Goal: Transaction & Acquisition: Book appointment/travel/reservation

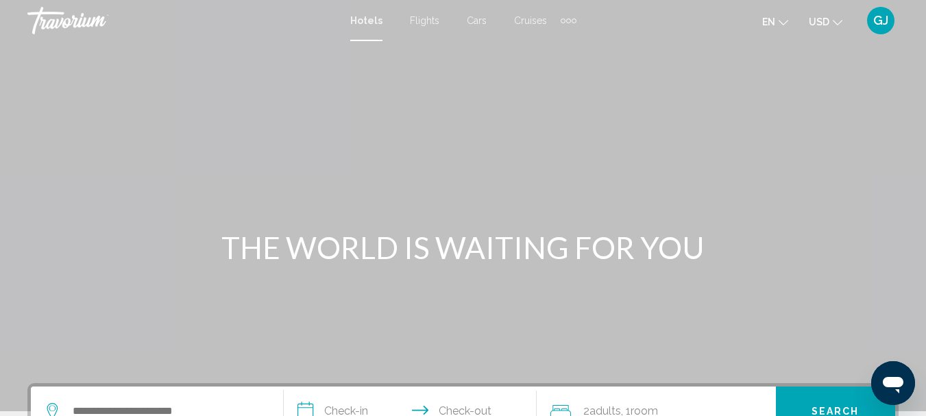
click at [564, 18] on div "Extra navigation items" at bounding box center [569, 20] width 16 height 21
click at [539, 45] on span "Activities" at bounding box center [546, 45] width 38 height 11
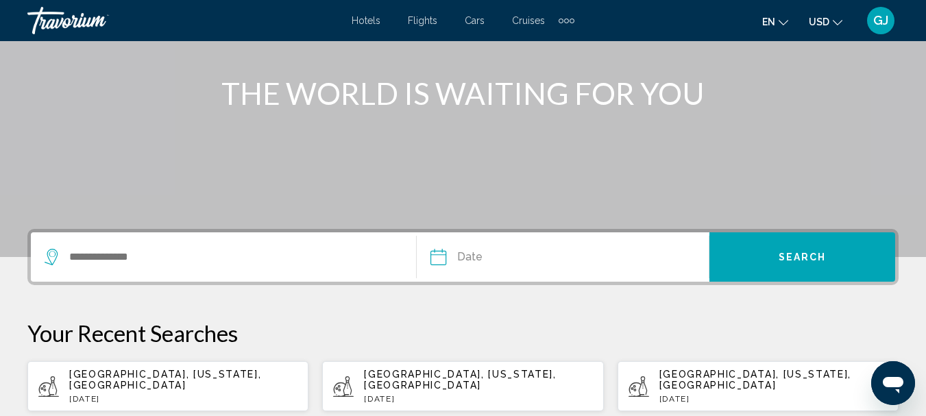
scroll to position [206, 0]
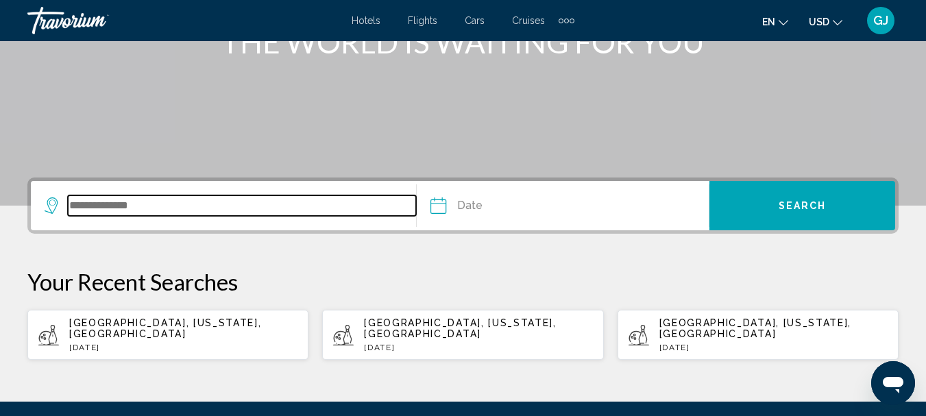
click at [94, 210] on input "Search widget" at bounding box center [242, 205] width 348 height 21
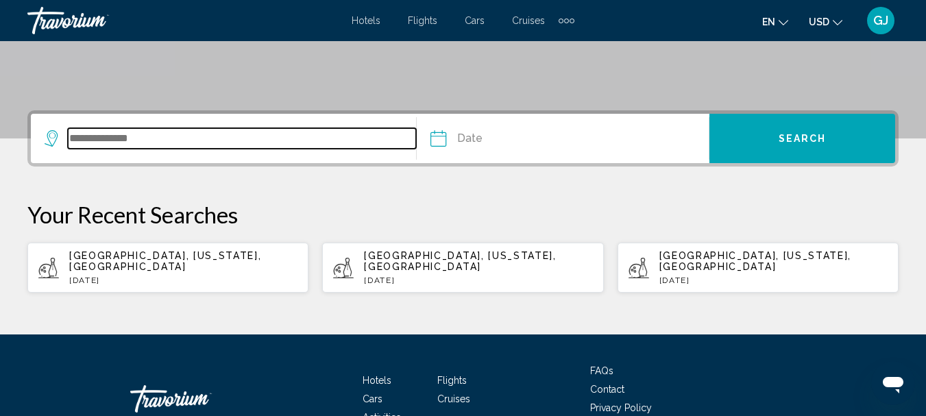
scroll to position [339, 0]
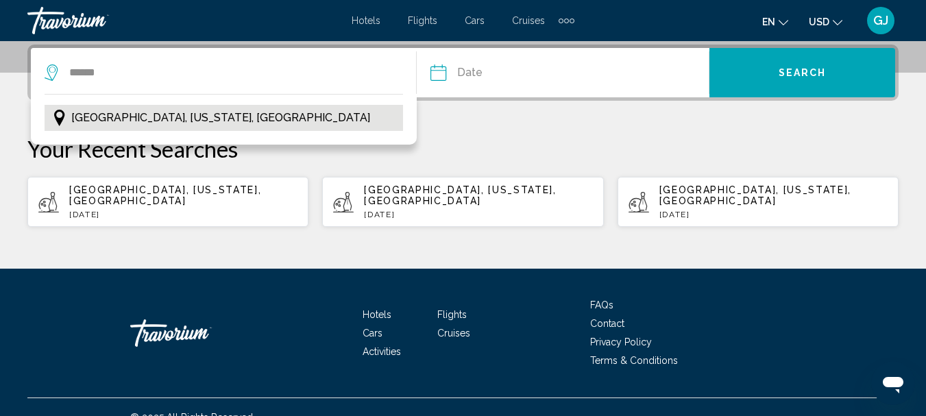
click at [193, 117] on span "[GEOGRAPHIC_DATA], [US_STATE], [GEOGRAPHIC_DATA]" at bounding box center [220, 117] width 299 height 19
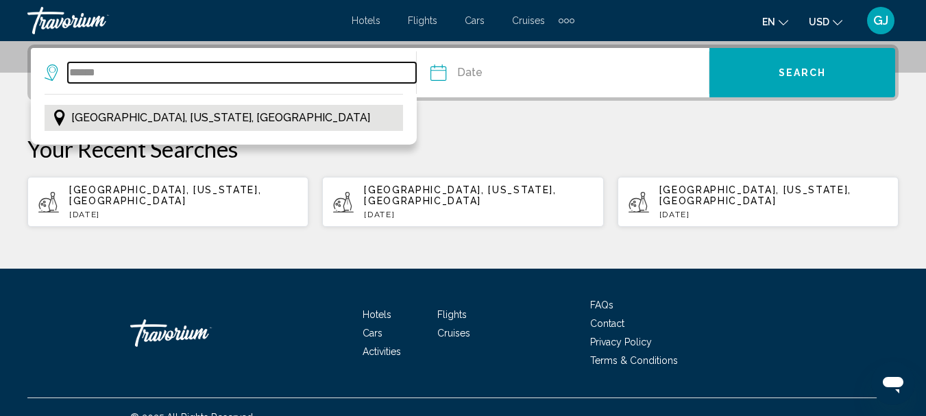
type input "**********"
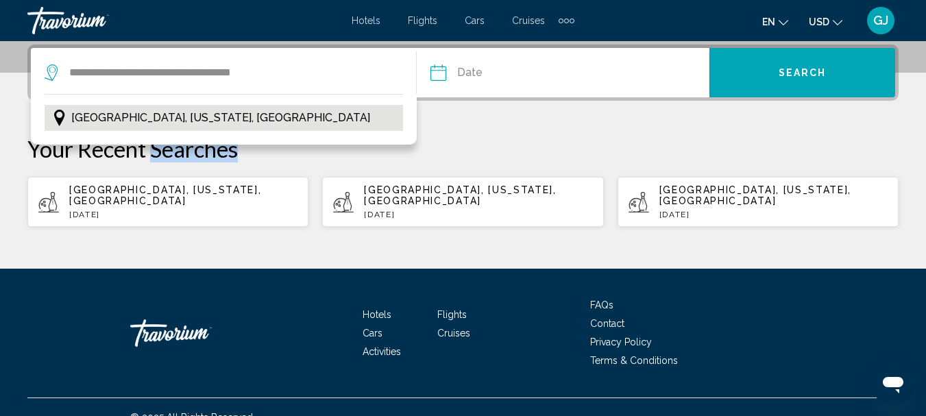
click at [193, 117] on div "**********" at bounding box center [463, 136] width 926 height 183
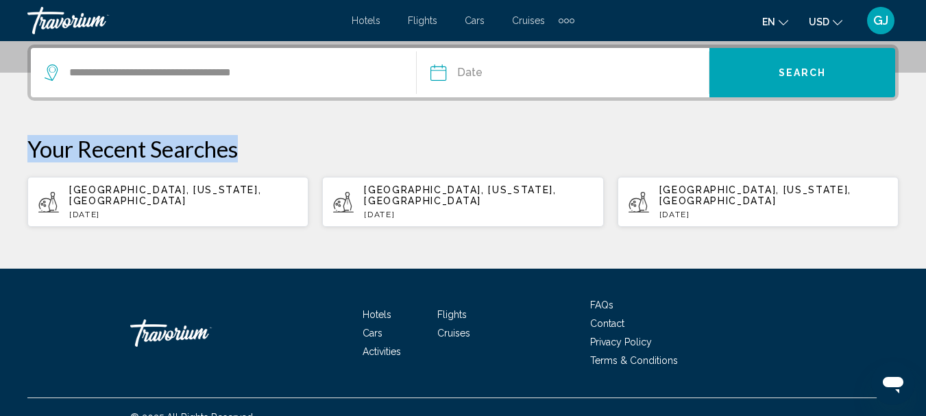
click at [193, 117] on div "**********" at bounding box center [463, 136] width 926 height 183
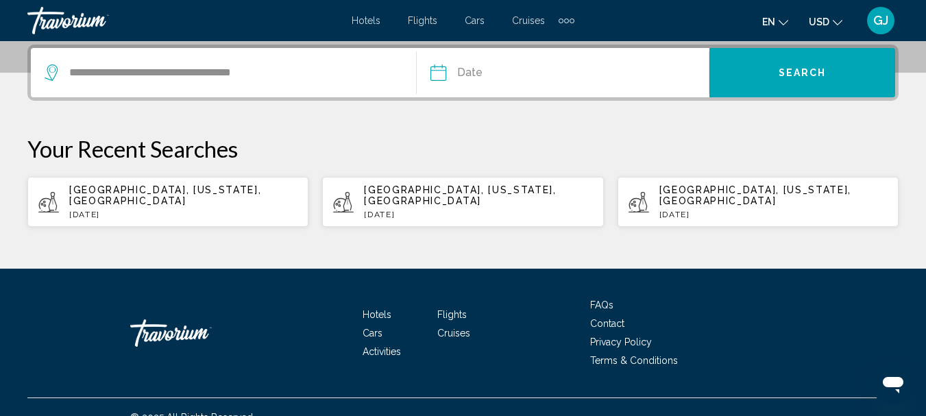
click at [448, 75] on input "Date" at bounding box center [499, 74] width 145 height 53
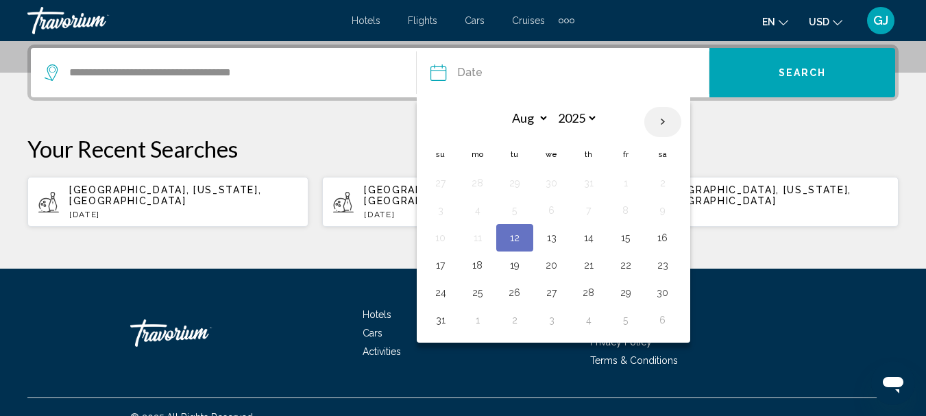
click at [665, 121] on th "Next month" at bounding box center [662, 122] width 37 height 30
select select "*"
click at [555, 185] on button "3" at bounding box center [552, 182] width 22 height 19
type input "**********"
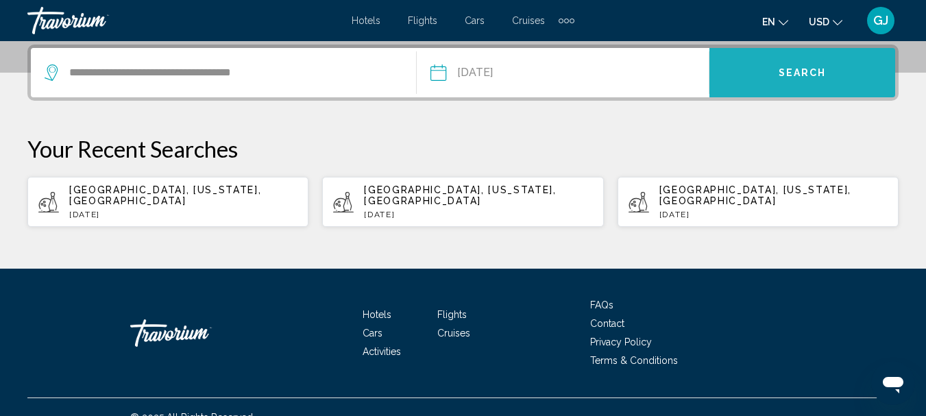
click at [802, 73] on span "Search" at bounding box center [803, 73] width 48 height 11
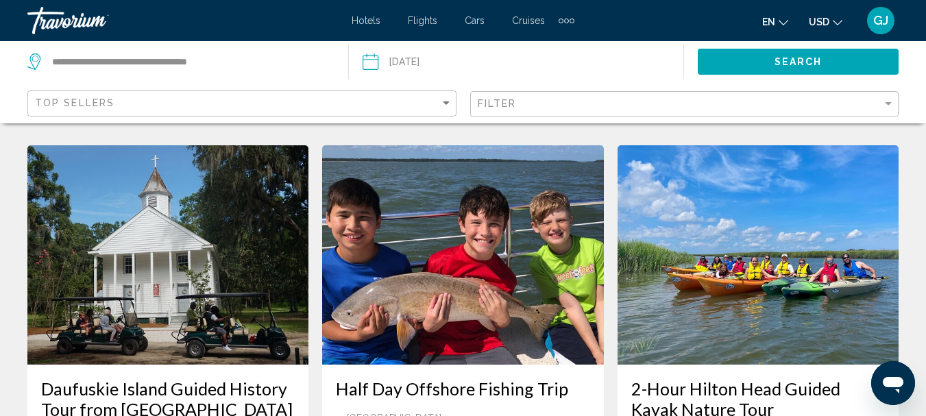
scroll to position [1371, 0]
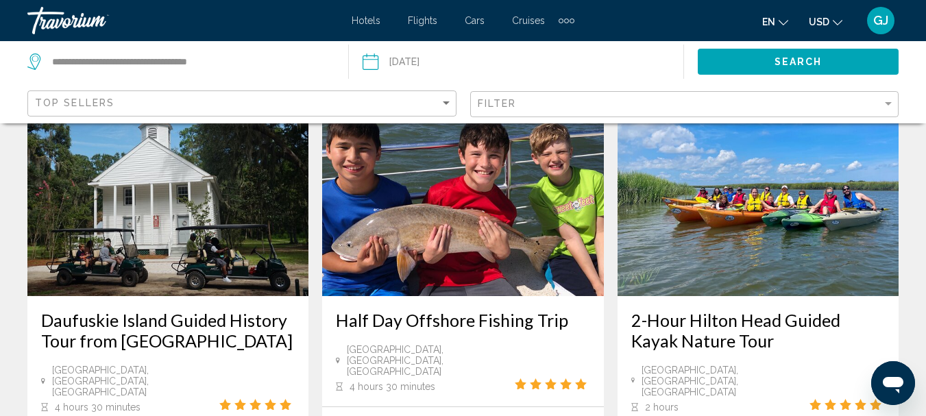
click at [134, 310] on h3 "Daufuskie Island Guided History Tour from [GEOGRAPHIC_DATA]" at bounding box center [168, 330] width 254 height 41
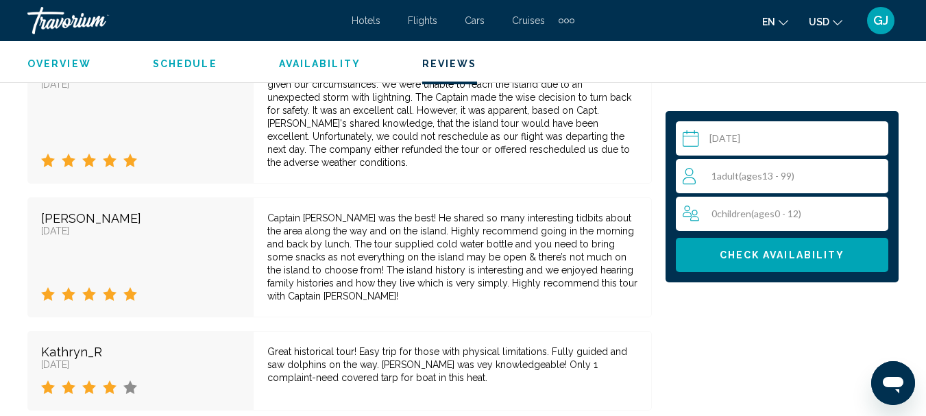
scroll to position [2627, 0]
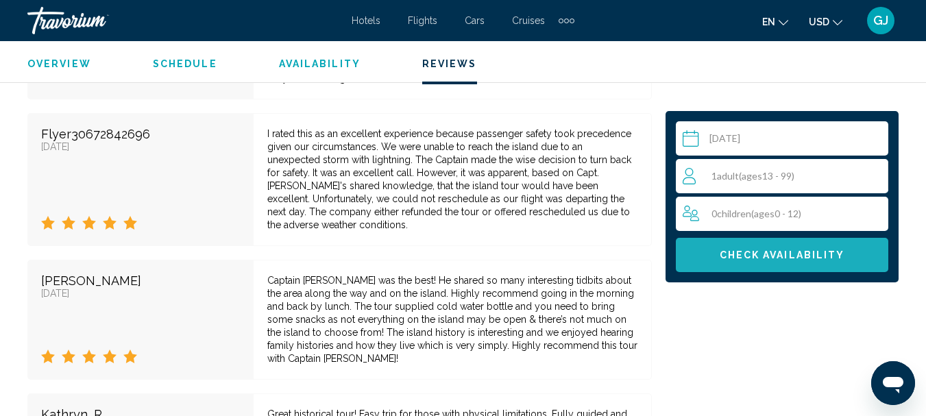
click at [772, 254] on span "Check Availability" at bounding box center [782, 255] width 125 height 11
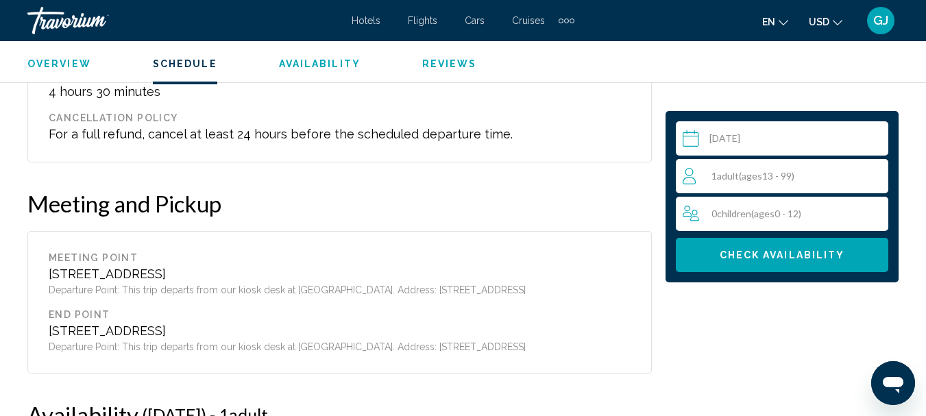
scroll to position [1876, 0]
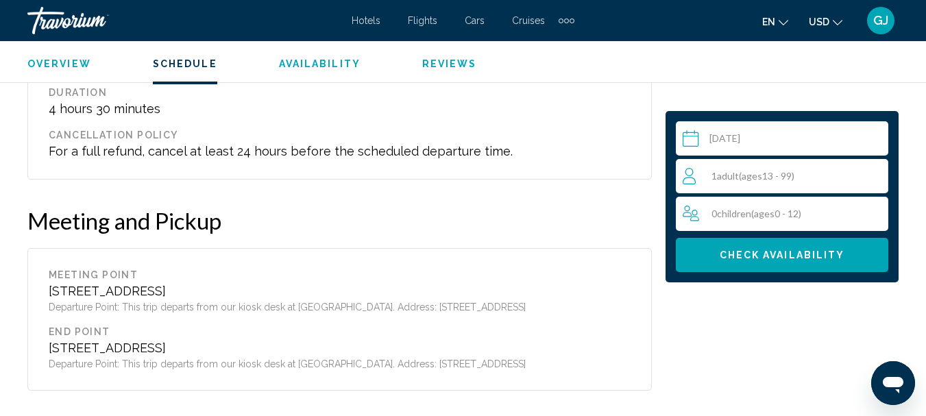
click at [324, 65] on span "Availability" at bounding box center [320, 63] width 82 height 11
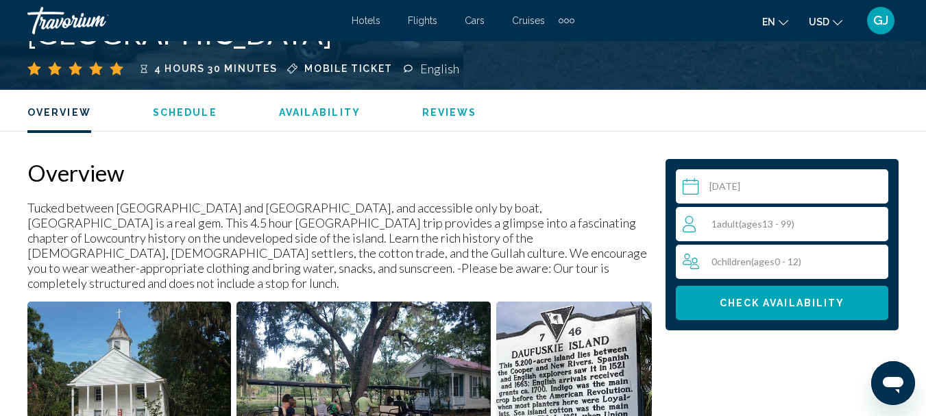
scroll to position [544, 0]
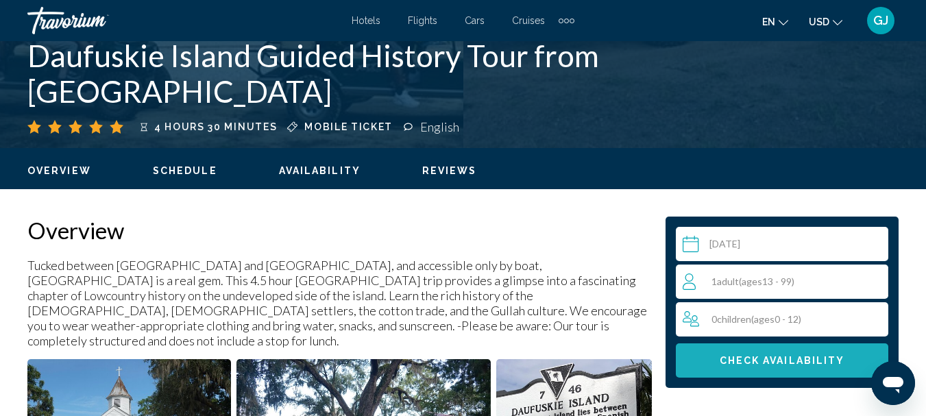
click at [781, 354] on button "Check Availability" at bounding box center [782, 360] width 212 height 34
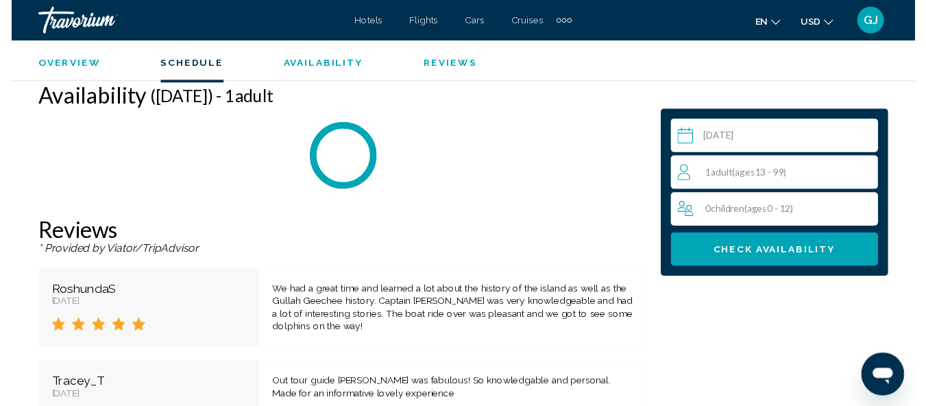
scroll to position [2218, 0]
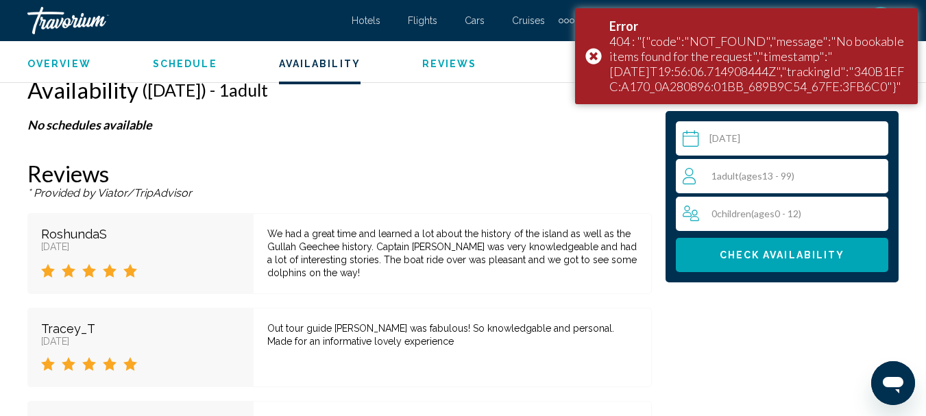
click at [694, 137] on input "Main content" at bounding box center [785, 140] width 218 height 38
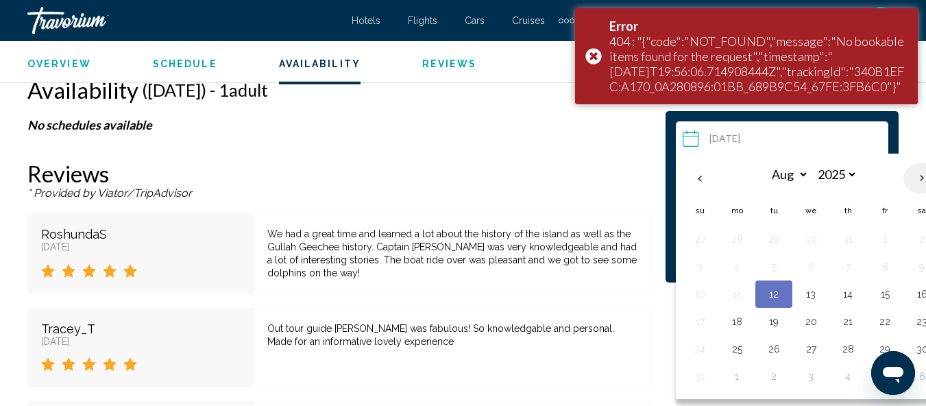
click at [920, 175] on th "Next month" at bounding box center [921, 178] width 37 height 30
select select "*"
click at [845, 238] on button "4" at bounding box center [848, 239] width 22 height 19
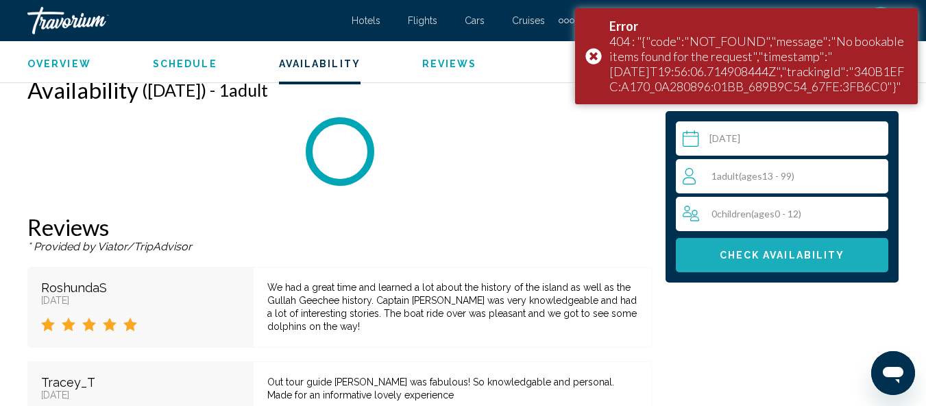
click at [845, 238] on button "Check Availability" at bounding box center [782, 255] width 212 height 34
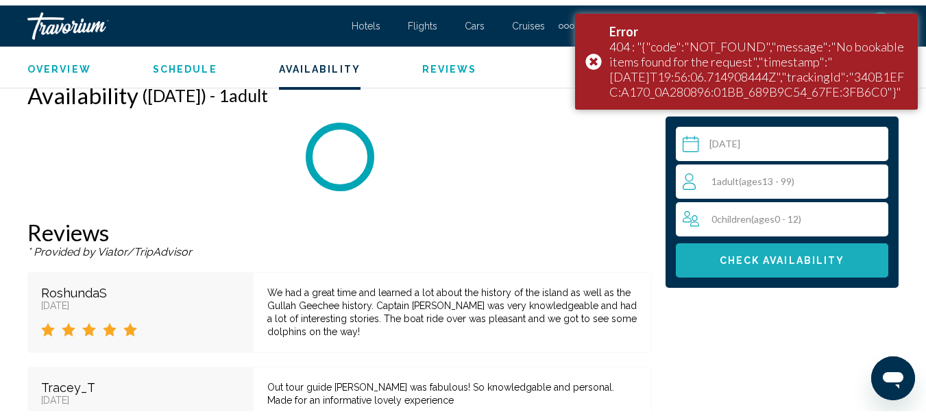
scroll to position [2219, 0]
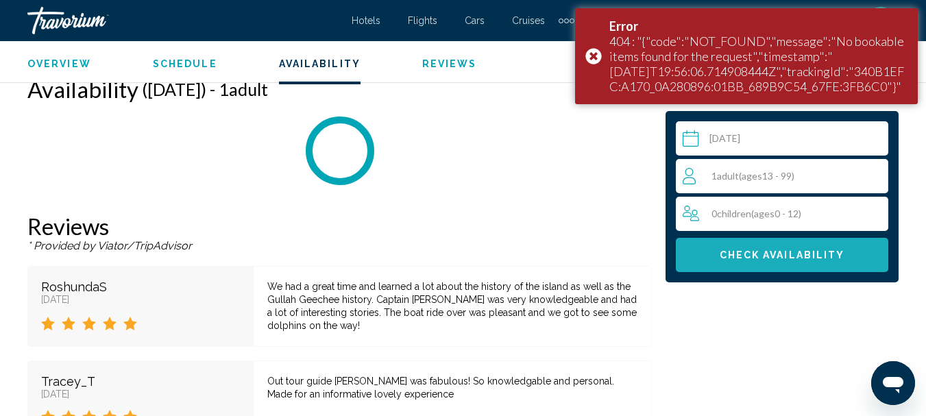
click at [845, 238] on button "Check Availability" at bounding box center [782, 255] width 212 height 34
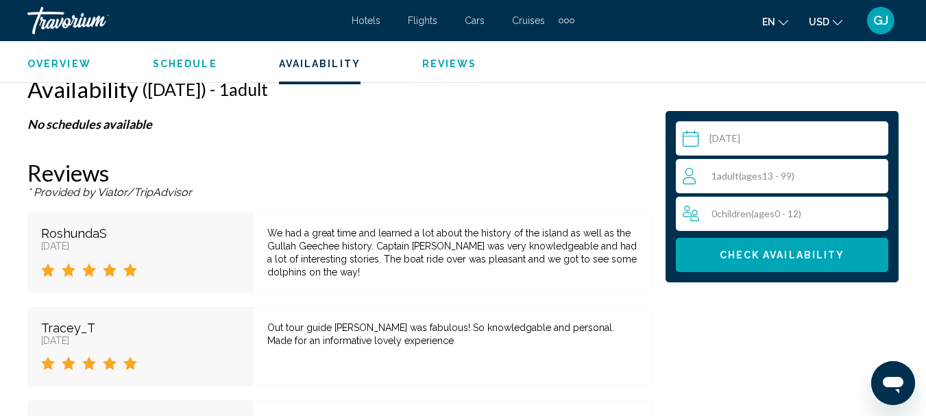
click at [718, 180] on span "1 Adult Adults ( ages [DEMOGRAPHIC_DATA])" at bounding box center [753, 176] width 83 height 12
click at [875, 180] on icon "Increment adults" at bounding box center [875, 175] width 12 height 12
click at [690, 143] on input "**********" at bounding box center [785, 140] width 218 height 38
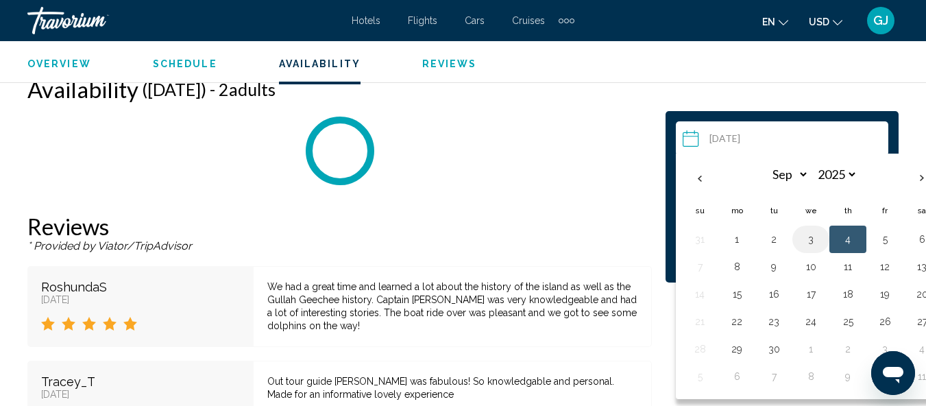
click at [814, 240] on button "3" at bounding box center [811, 239] width 22 height 19
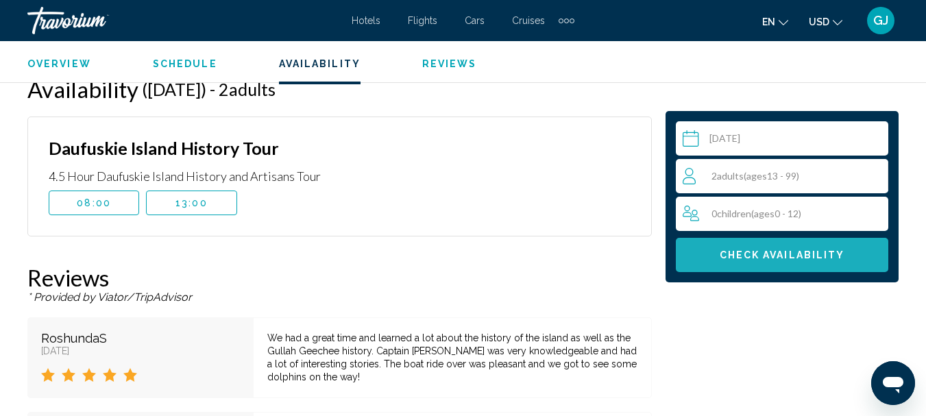
click at [782, 249] on span "Check Availability" at bounding box center [782, 254] width 125 height 11
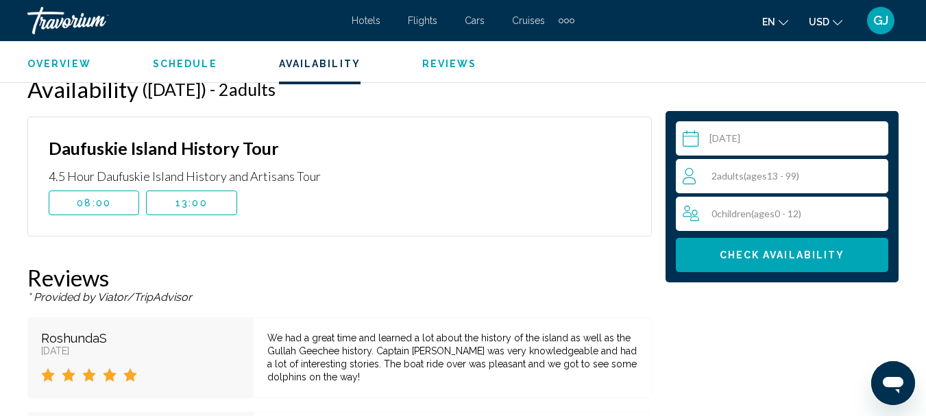
click at [690, 143] on input "**********" at bounding box center [785, 140] width 218 height 38
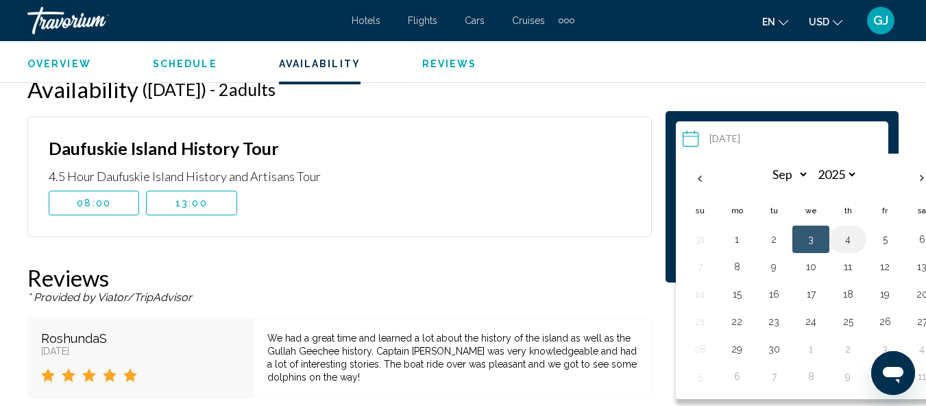
click at [844, 237] on button "4" at bounding box center [848, 239] width 22 height 19
type input "**********"
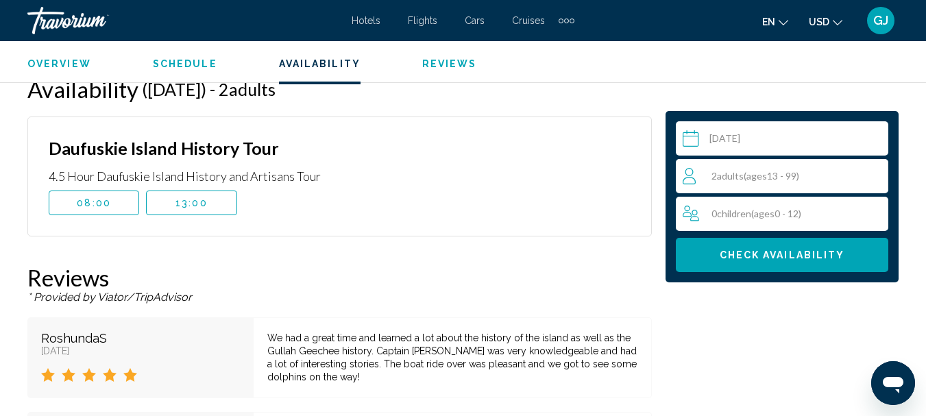
click at [95, 208] on span "08:00" at bounding box center [94, 202] width 34 height 11
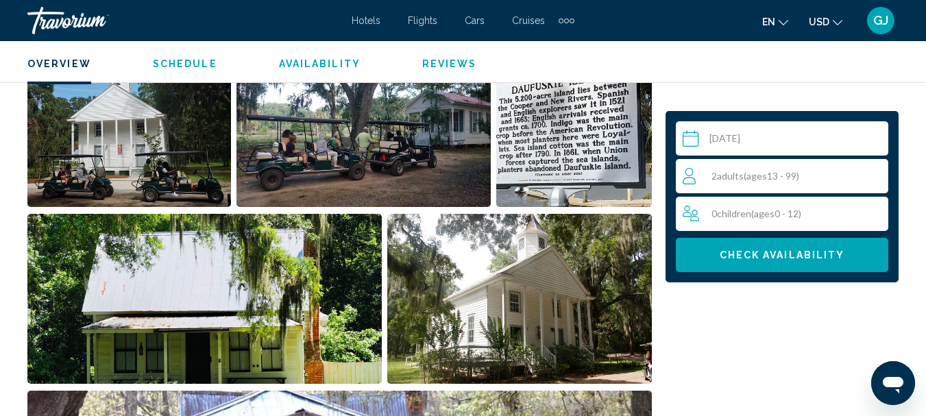
scroll to position [847, 0]
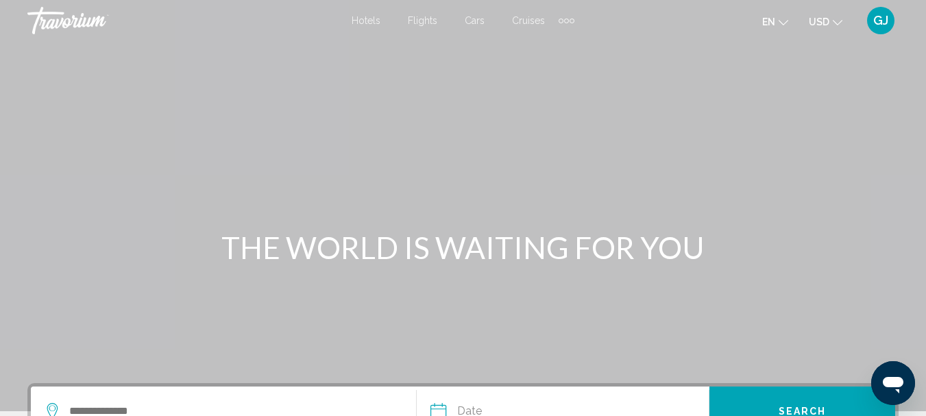
click at [572, 19] on div "Extra navigation items" at bounding box center [572, 21] width 5 height 5
click at [544, 47] on span "Activities" at bounding box center [540, 45] width 45 height 11
click at [544, 47] on div "Main content" at bounding box center [463, 205] width 926 height 411
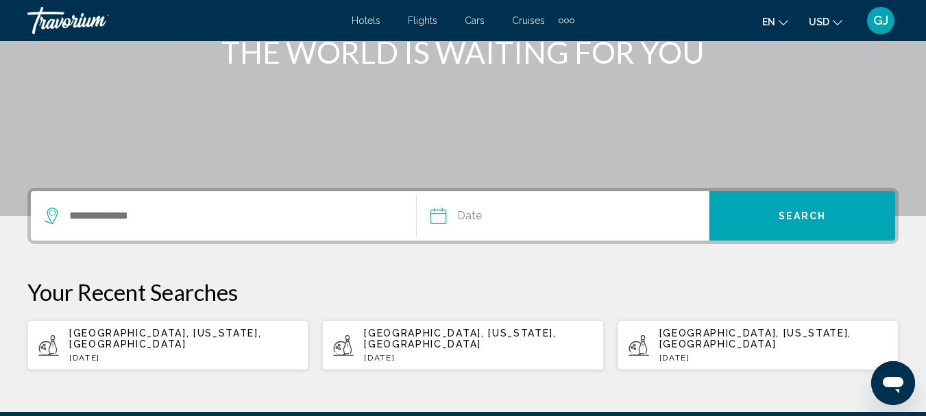
scroll to position [206, 0]
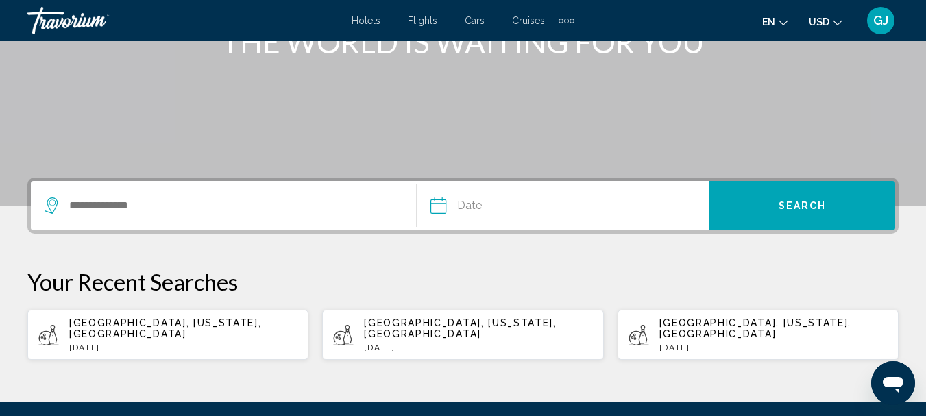
click at [177, 330] on div "[GEOGRAPHIC_DATA], [US_STATE], [GEOGRAPHIC_DATA] [DATE]" at bounding box center [183, 334] width 228 height 35
type input "**********"
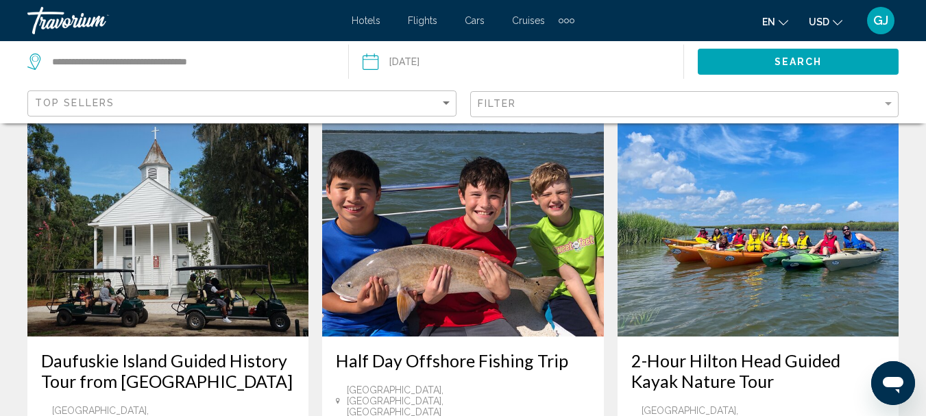
scroll to position [1359, 0]
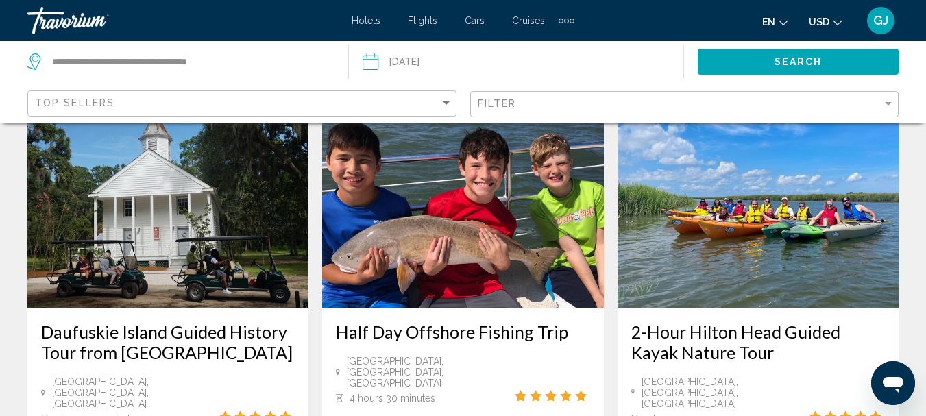
click at [173, 183] on img "Main content" at bounding box center [167, 197] width 281 height 219
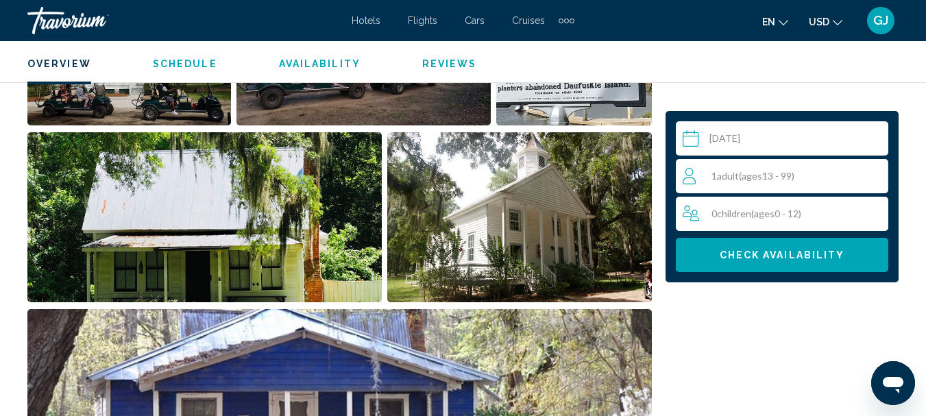
scroll to position [982, 0]
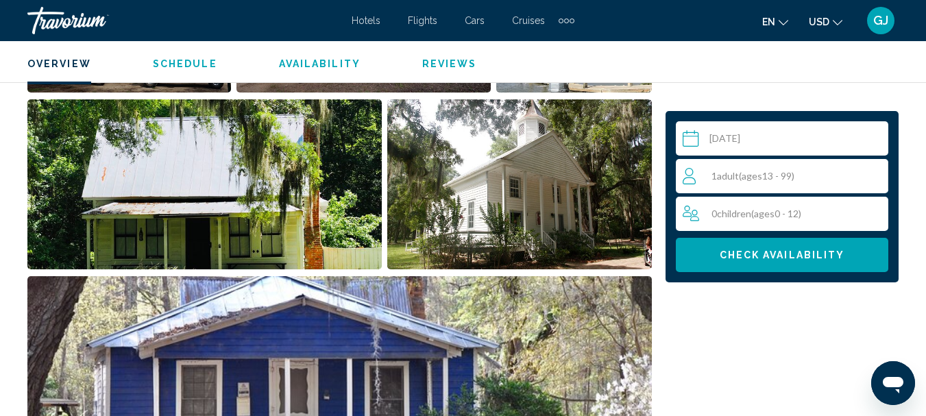
click at [763, 250] on span "Check Availability" at bounding box center [782, 255] width 125 height 11
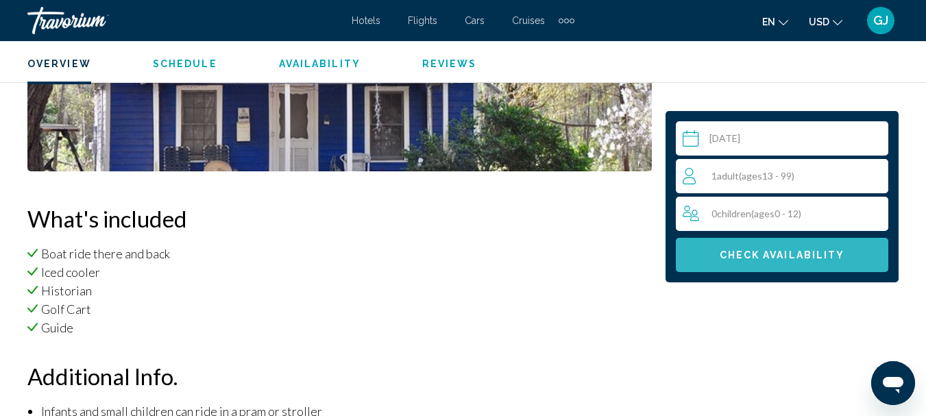
click at [763, 250] on span "Check Availability" at bounding box center [782, 255] width 125 height 11
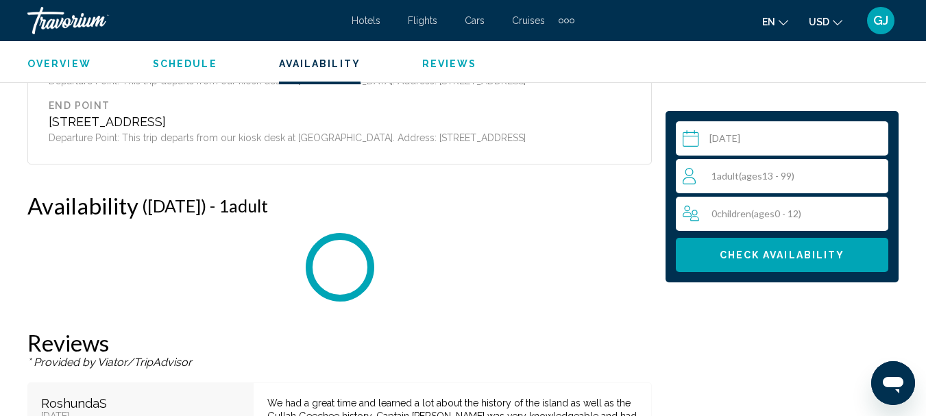
scroll to position [2219, 0]
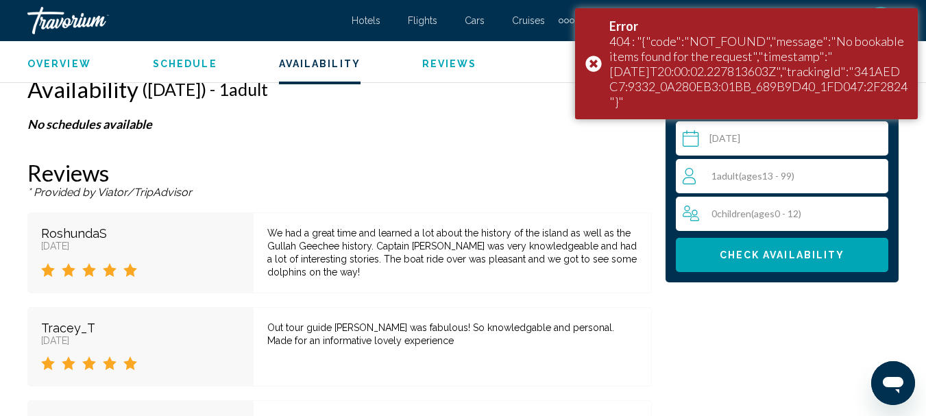
click at [738, 134] on input "Main content" at bounding box center [785, 140] width 218 height 38
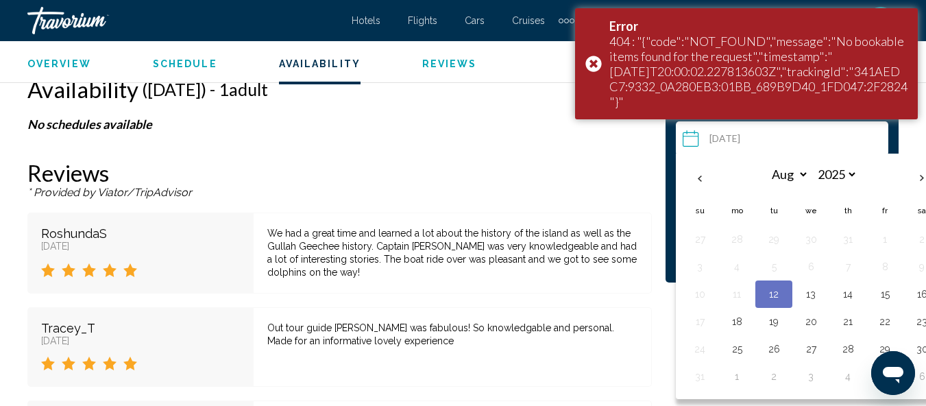
click at [737, 143] on input "Main content" at bounding box center [785, 140] width 218 height 38
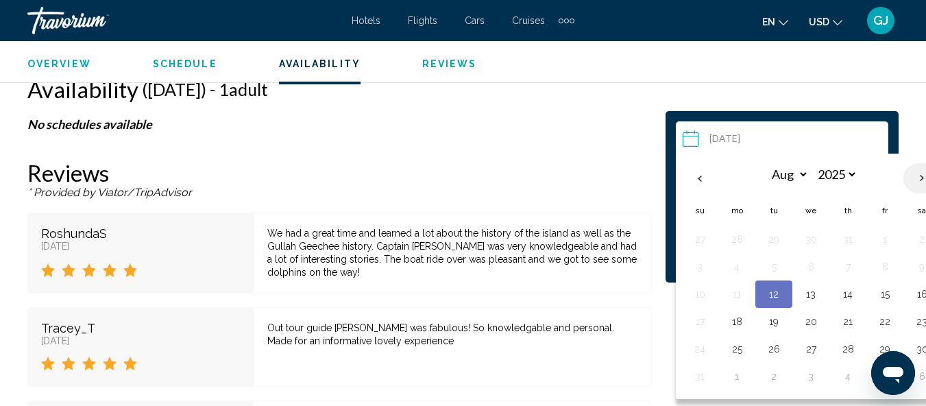
click at [921, 178] on th "Next month" at bounding box center [921, 178] width 37 height 30
click at [698, 175] on th "Previous month" at bounding box center [699, 178] width 37 height 30
click at [571, 127] on p "No schedules available" at bounding box center [339, 124] width 624 height 15
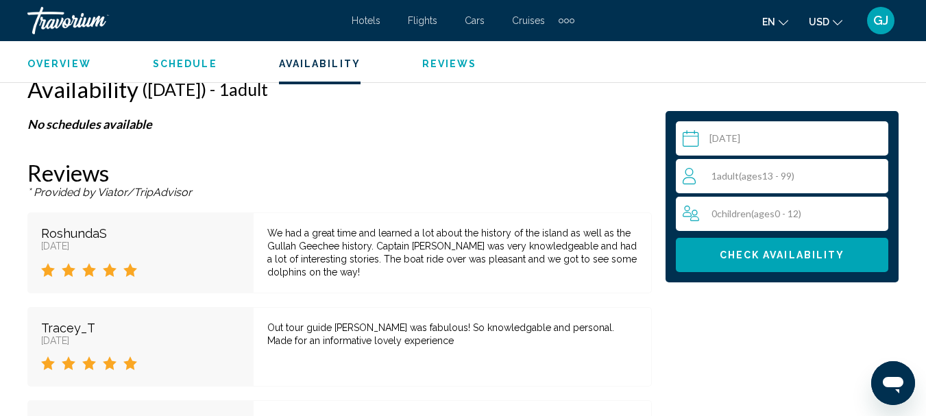
click at [826, 180] on div "1 Adult Adults ( ages [DEMOGRAPHIC_DATA])" at bounding box center [785, 176] width 205 height 16
click at [873, 173] on icon "Increment adults" at bounding box center [875, 175] width 12 height 16
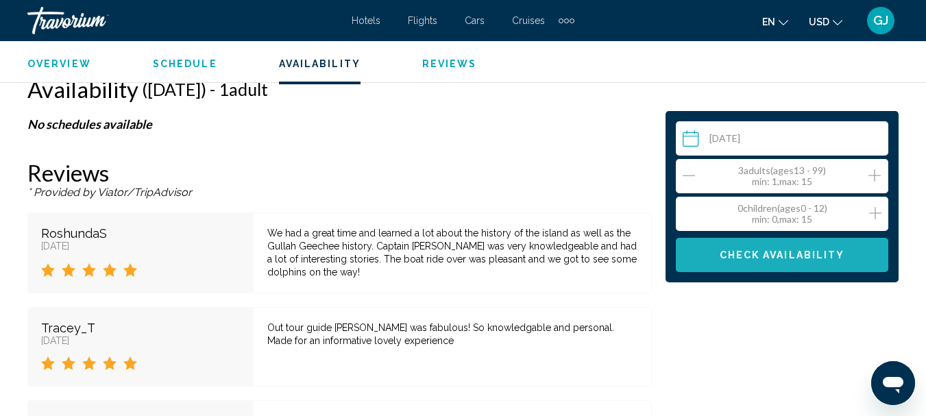
click at [784, 253] on span "Check Availability" at bounding box center [782, 255] width 125 height 11
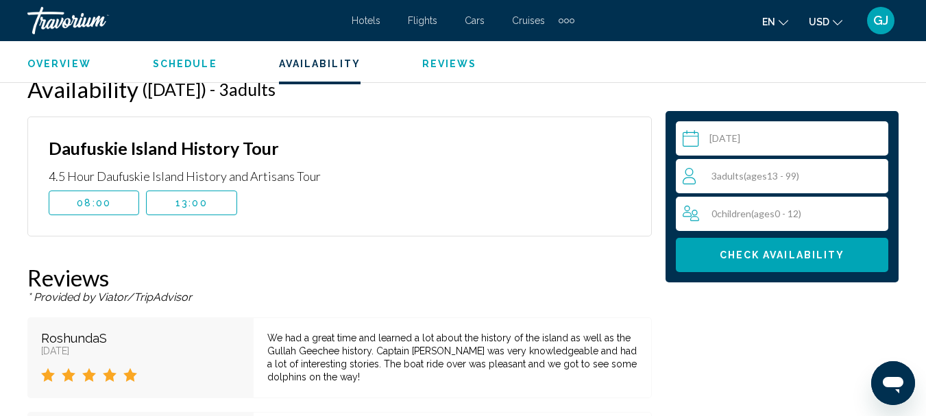
click at [720, 178] on span "Adults" at bounding box center [730, 176] width 27 height 12
click at [720, 178] on div "3 Adult Adults ( ages [DEMOGRAPHIC_DATA]) min : 1, max : 15" at bounding box center [785, 176] width 205 height 22
click at [693, 175] on icon "Decrement adults" at bounding box center [689, 175] width 12 height 16
click at [877, 179] on icon "Increment adults" at bounding box center [875, 175] width 12 height 16
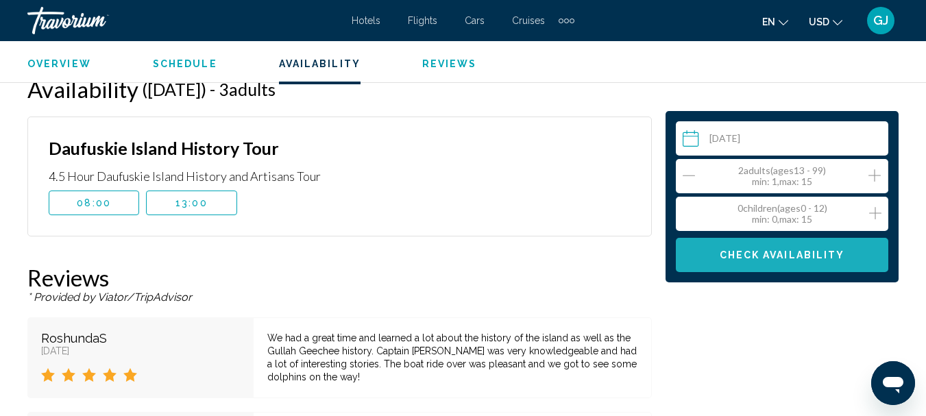
click at [768, 247] on button "Check Availability" at bounding box center [782, 255] width 212 height 34
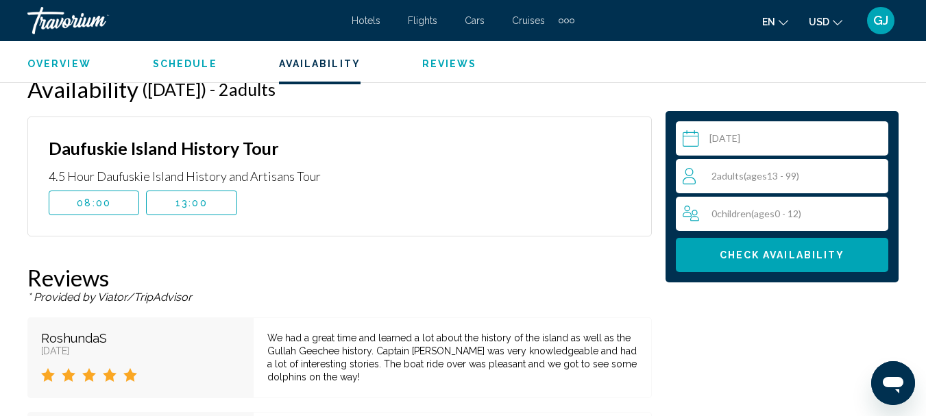
click at [741, 131] on input "Main content" at bounding box center [785, 140] width 218 height 38
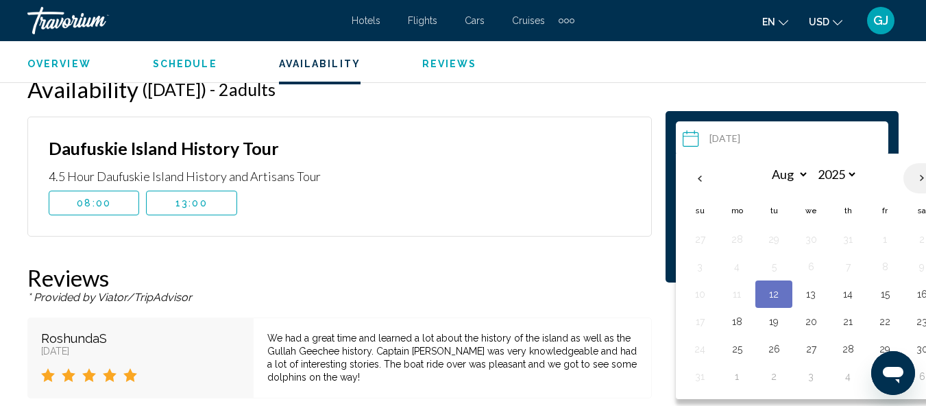
click at [919, 173] on th "Next month" at bounding box center [921, 178] width 37 height 30
select select "*"
click at [853, 246] on button "4" at bounding box center [848, 239] width 22 height 19
click at [853, 246] on button "Check Availability" at bounding box center [782, 255] width 212 height 34
type input "**********"
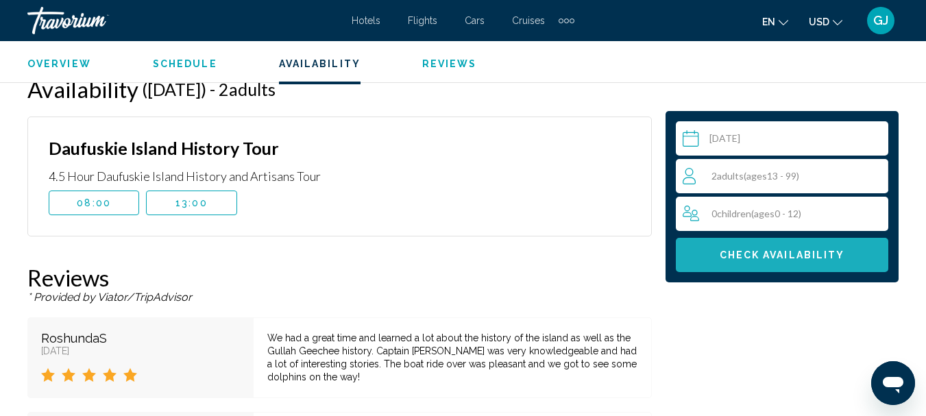
click at [733, 255] on span "Check Availability" at bounding box center [782, 255] width 125 height 11
click at [732, 249] on span "Check Availability" at bounding box center [782, 254] width 125 height 11
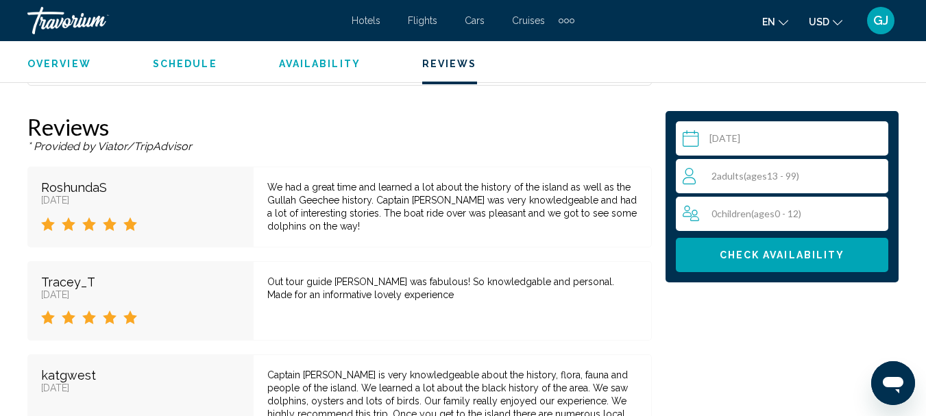
scroll to position [2425, 0]
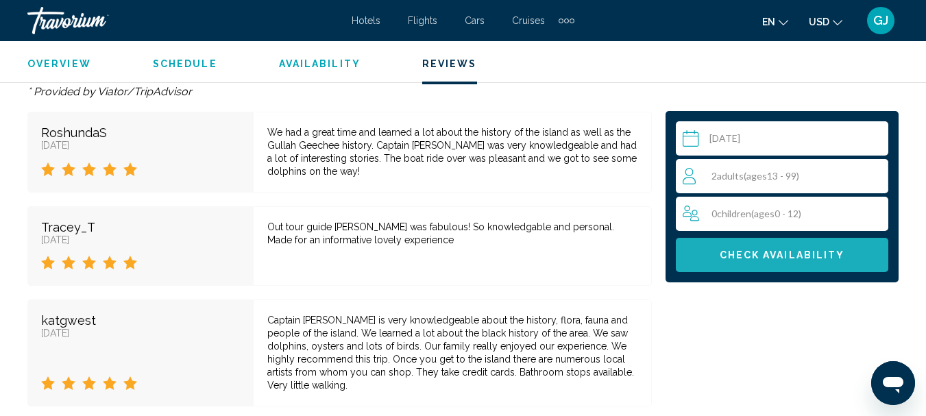
click at [755, 255] on span "Check Availability" at bounding box center [782, 255] width 125 height 11
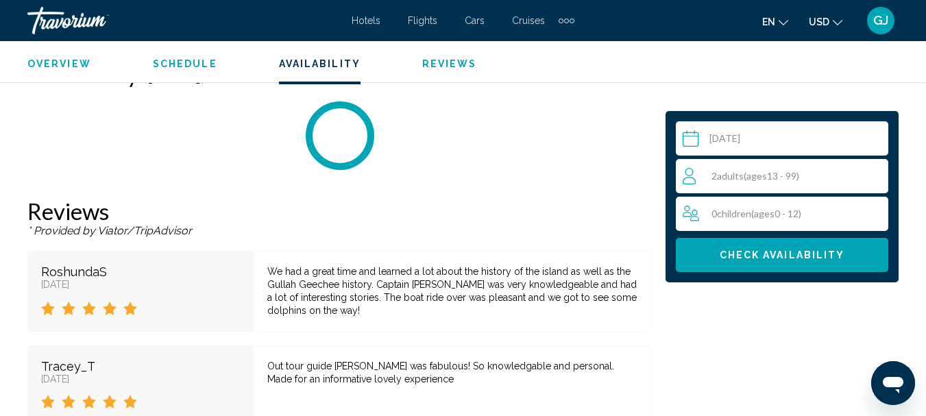
scroll to position [2219, 0]
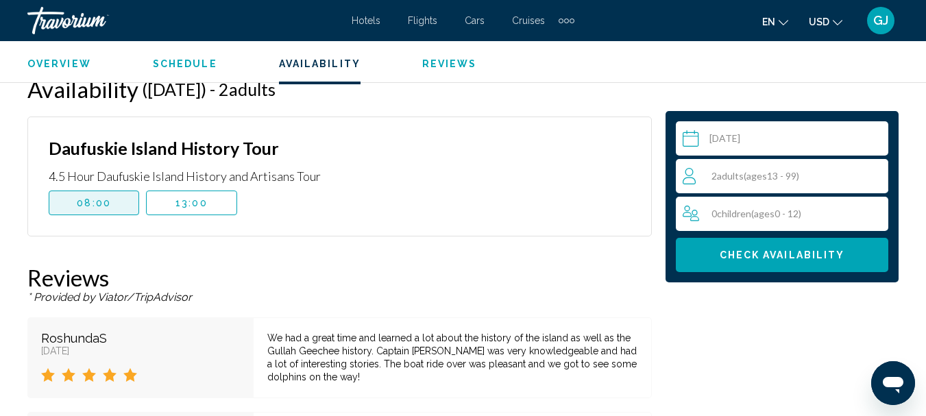
click at [96, 208] on span "08:00" at bounding box center [94, 202] width 34 height 11
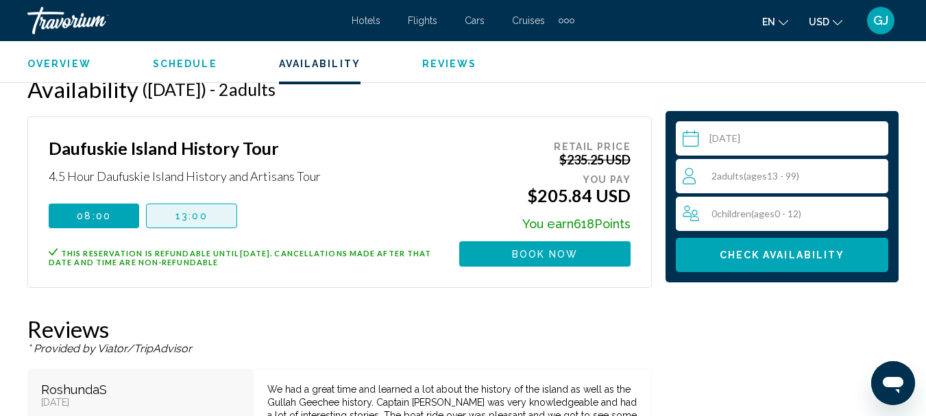
click at [174, 221] on button "13:00" at bounding box center [191, 216] width 90 height 25
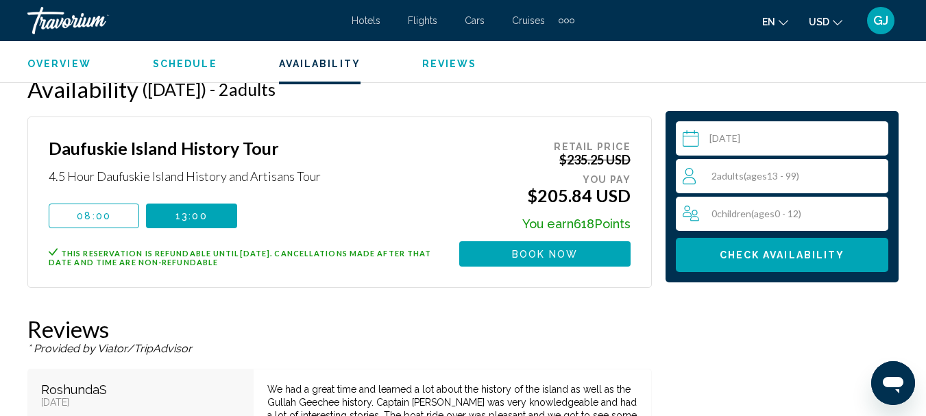
click at [208, 224] on button "13:00" at bounding box center [191, 216] width 90 height 25
click at [88, 219] on span "08:00" at bounding box center [94, 215] width 34 height 11
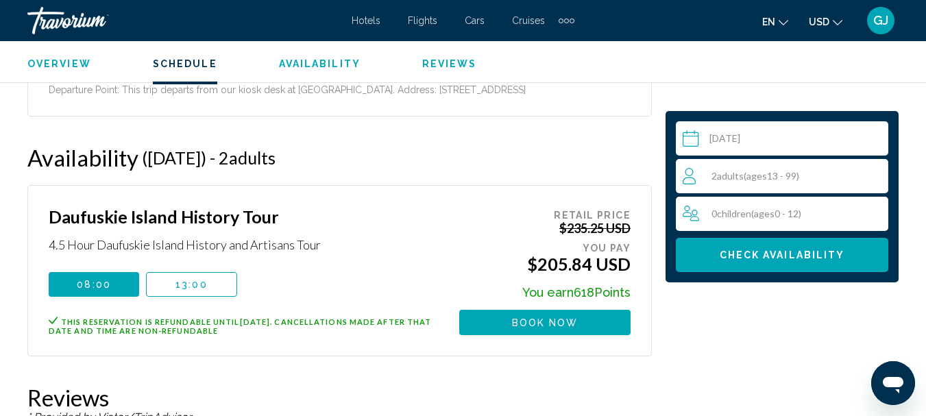
scroll to position [2082, 0]
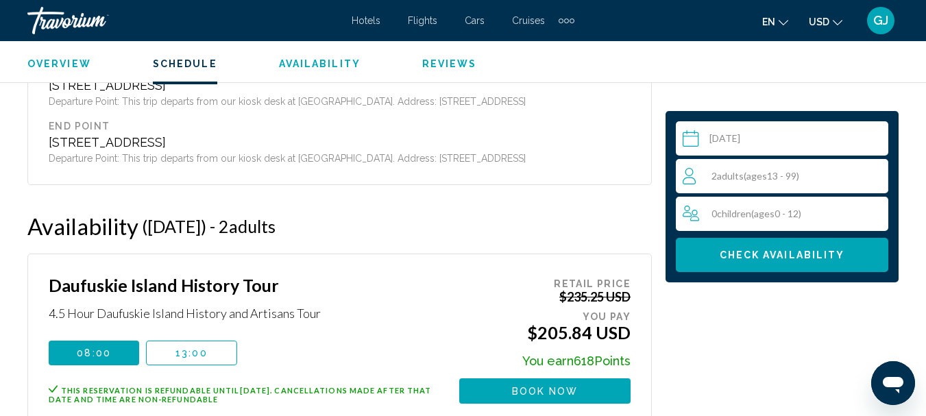
click at [66, 66] on span "Overview" at bounding box center [59, 63] width 64 height 11
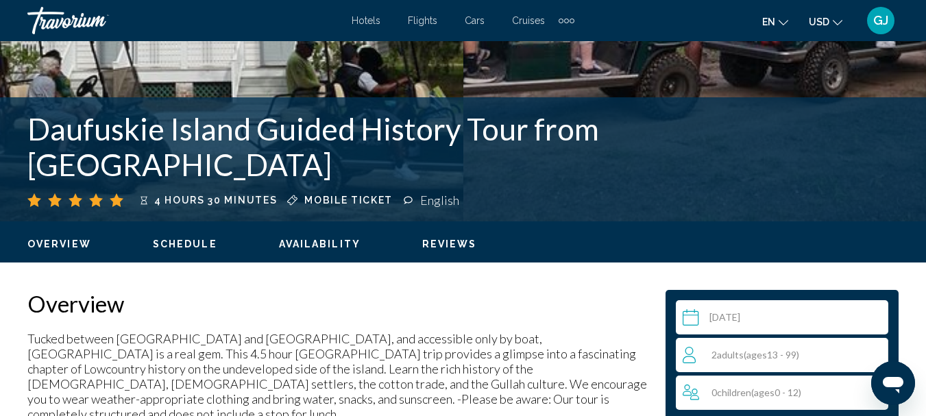
scroll to position [0, 0]
